Goal: Learn about a topic

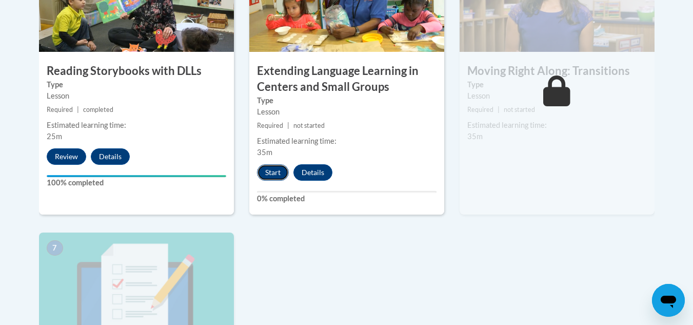
click at [274, 175] on button "Start" at bounding box center [273, 172] width 32 height 16
